Goal: Navigation & Orientation: Find specific page/section

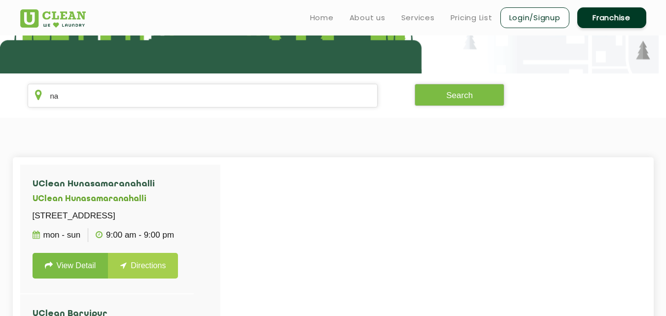
type input "n"
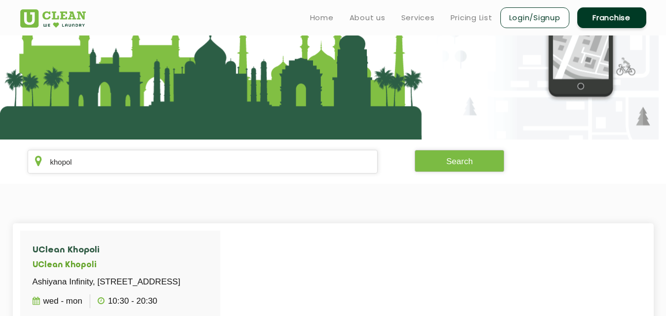
scroll to position [85, 0]
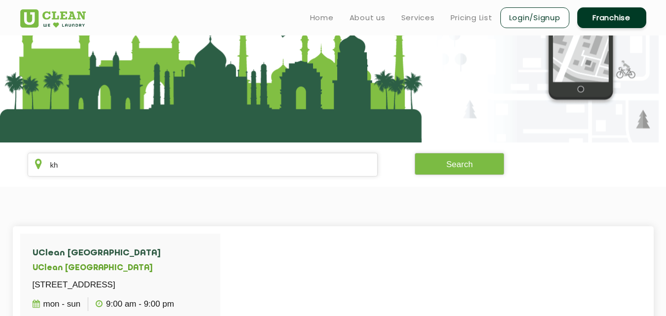
type input "k"
type input "b"
type input "h"
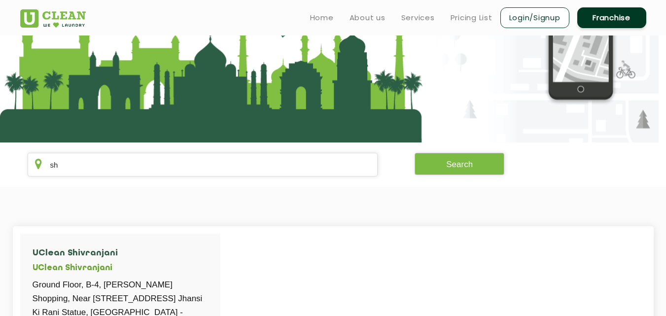
type input "s"
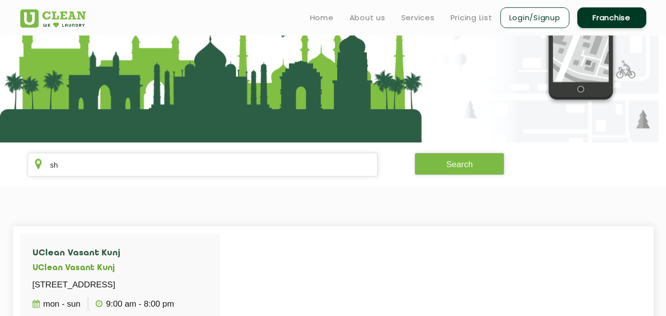
type input "s"
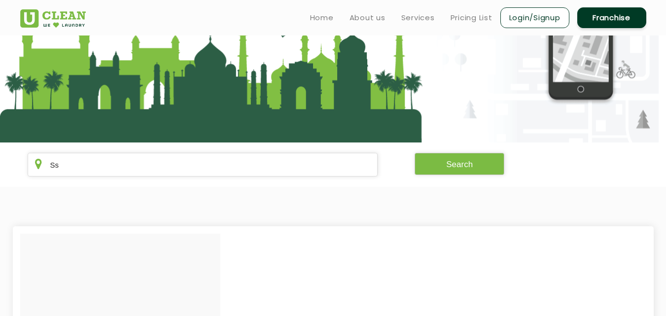
type input "S"
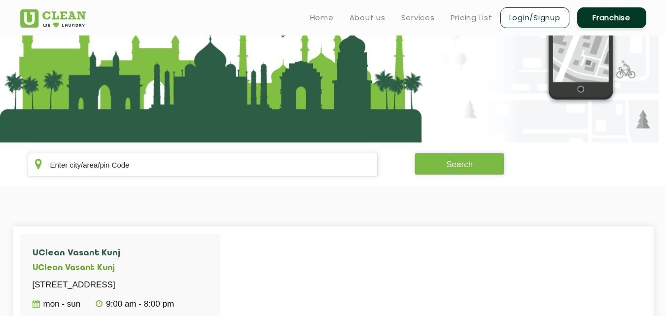
type input "s"
type input "A"
type input "S"
type input "h"
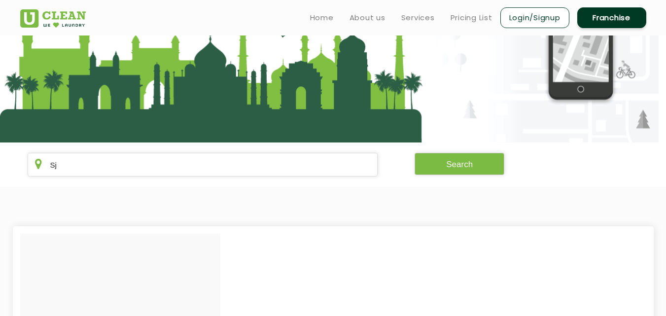
type input "S"
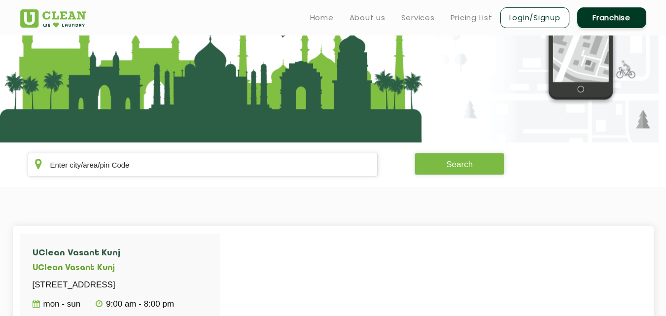
type input "s"
type input "S"
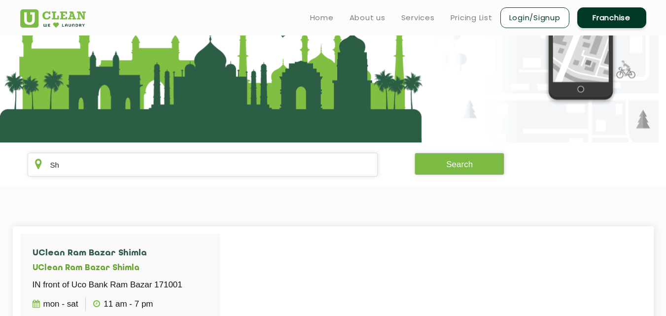
type input "S"
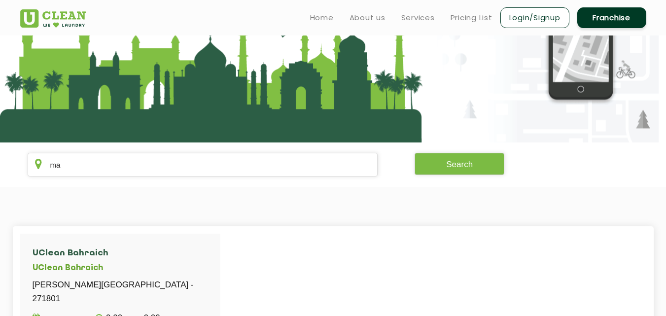
type input "m"
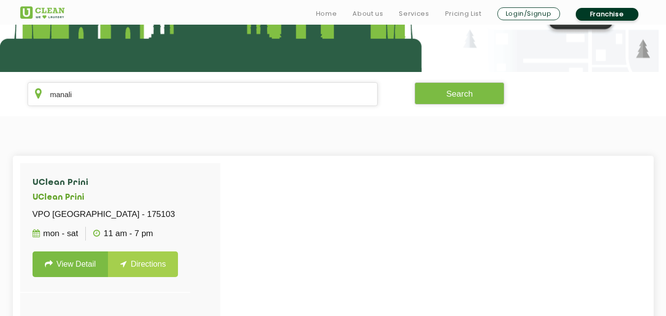
scroll to position [164, 0]
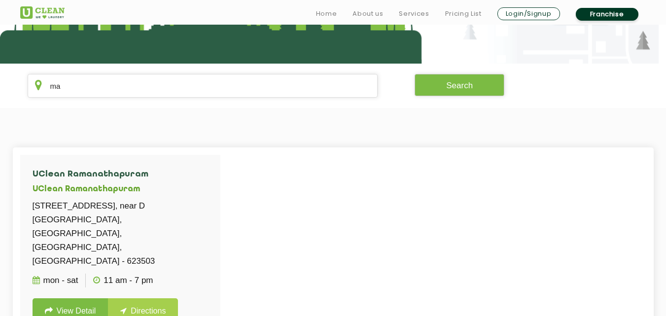
type input "m"
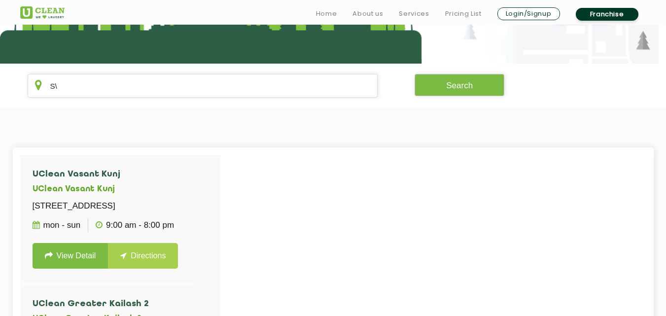
type input "S"
type input "A"
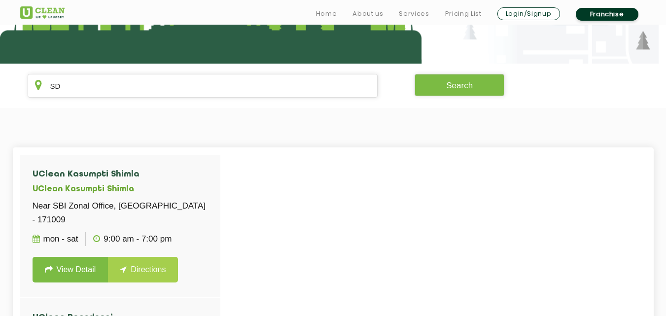
type input "S"
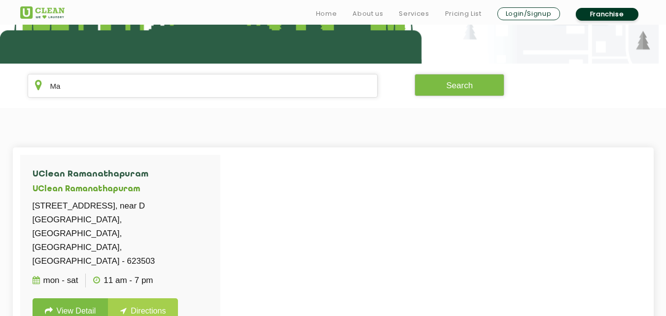
type input "M"
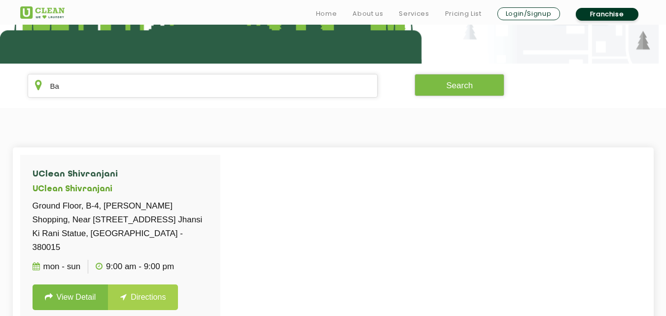
type input "B"
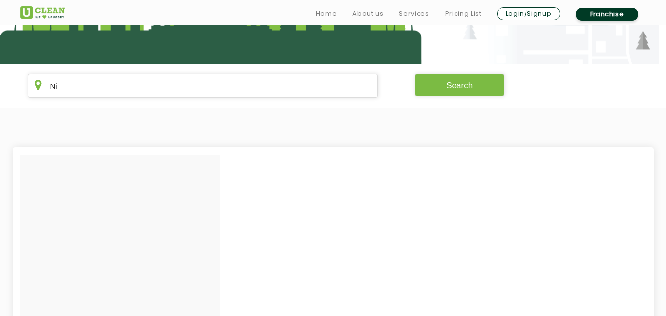
type input "N"
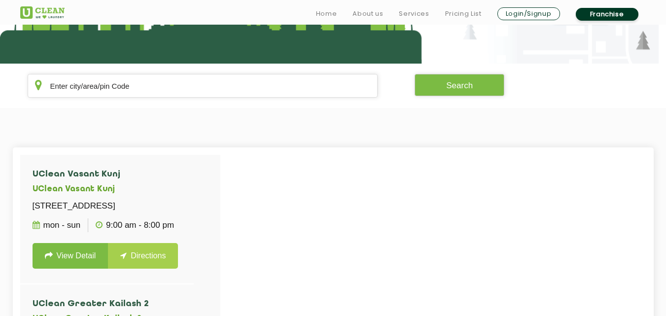
type input "A"
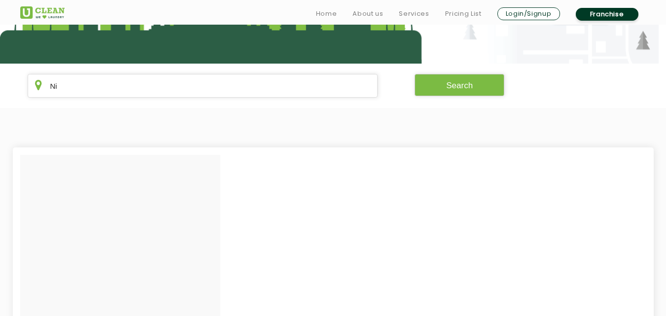
type input "N"
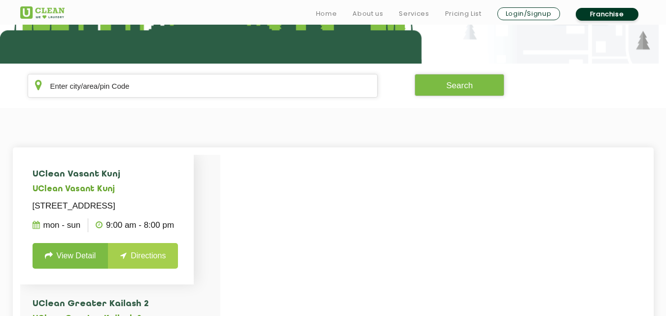
type input "e"
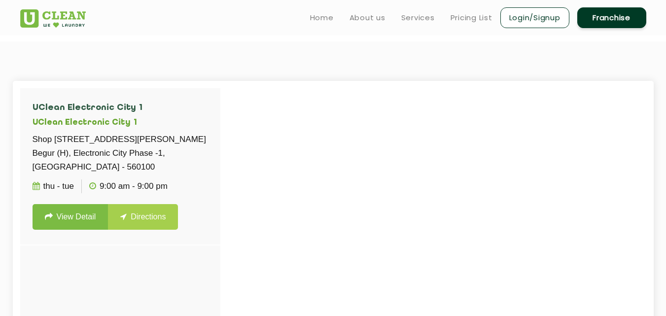
scroll to position [217, 0]
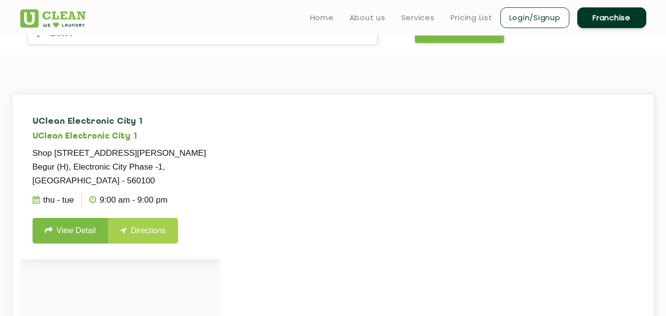
type input "Electro"
click at [60, 226] on link "View Detail" at bounding box center [71, 231] width 76 height 26
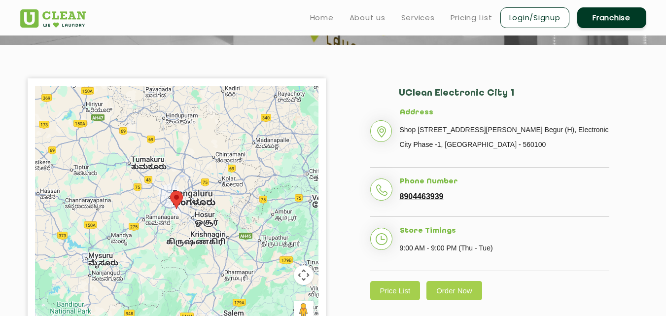
scroll to position [181, 0]
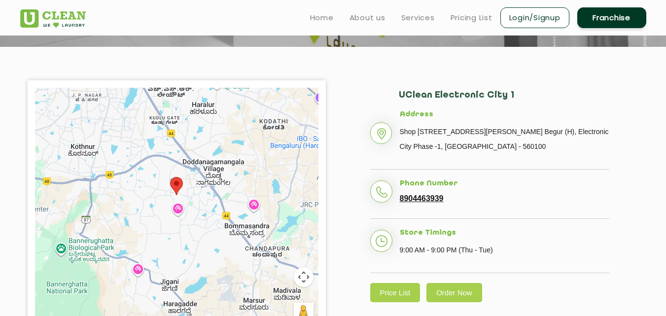
drag, startPoint x: 168, startPoint y: 161, endPoint x: 188, endPoint y: 229, distance: 70.2
click at [188, 229] on div at bounding box center [176, 211] width 283 height 246
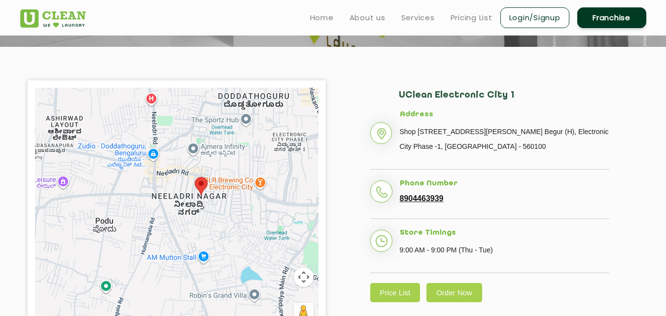
drag, startPoint x: 118, startPoint y: 145, endPoint x: 223, endPoint y: 281, distance: 171.8
click at [223, 281] on div at bounding box center [176, 211] width 283 height 246
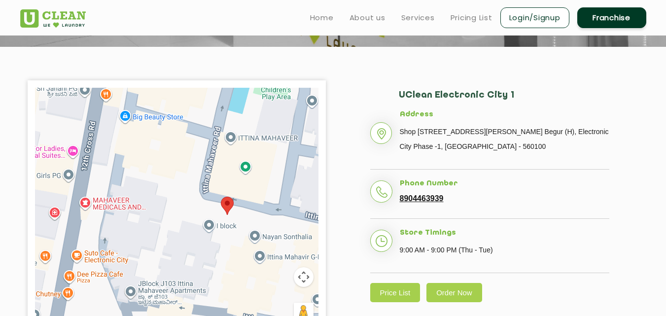
drag, startPoint x: 260, startPoint y: 157, endPoint x: 218, endPoint y: 242, distance: 94.3
click at [218, 242] on div at bounding box center [176, 211] width 283 height 246
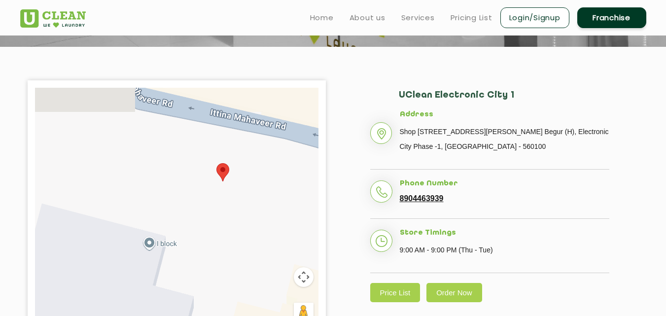
drag, startPoint x: 256, startPoint y: 157, endPoint x: 220, endPoint y: 207, distance: 61.1
click at [220, 207] on div at bounding box center [176, 211] width 283 height 246
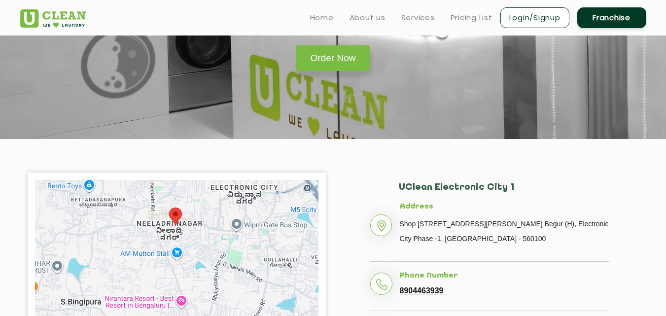
scroll to position [0, 0]
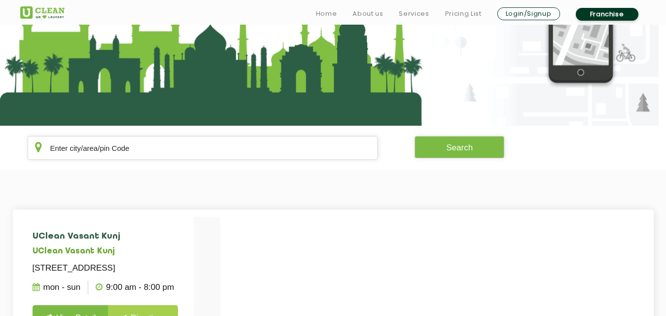
scroll to position [135, 0]
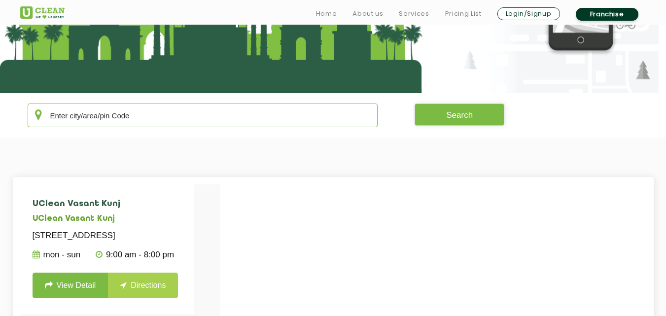
click at [113, 121] on input "text" at bounding box center [203, 115] width 350 height 24
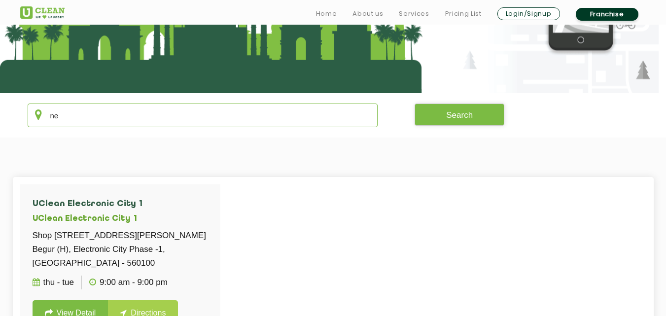
type input "n"
